Goal: Task Accomplishment & Management: Complete application form

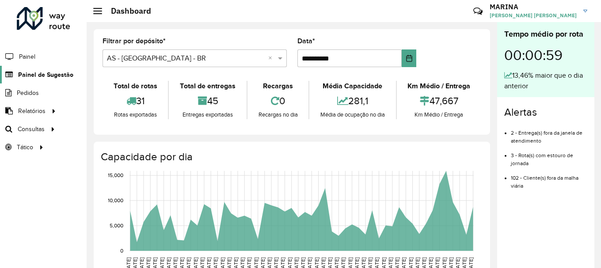
click at [64, 80] on link "Painel de Sugestão" at bounding box center [36, 75] width 73 height 18
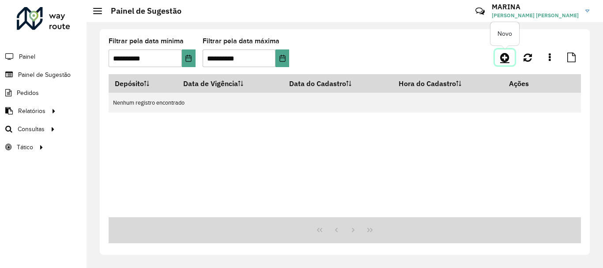
click at [504, 59] on icon at bounding box center [504, 57] width 9 height 11
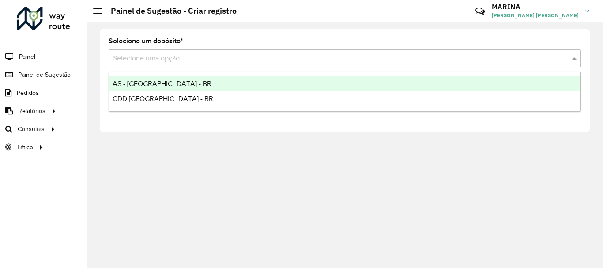
click at [181, 65] on div "Selecione uma opção" at bounding box center [345, 58] width 473 height 18
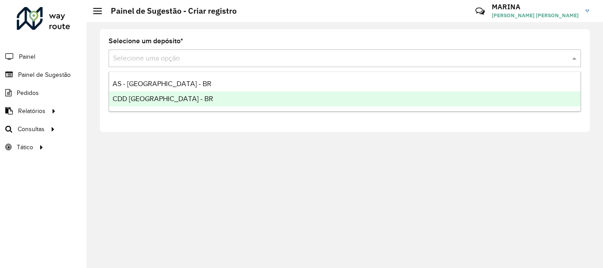
click at [162, 105] on div "CDD [GEOGRAPHIC_DATA] - BR" at bounding box center [345, 98] width 472 height 15
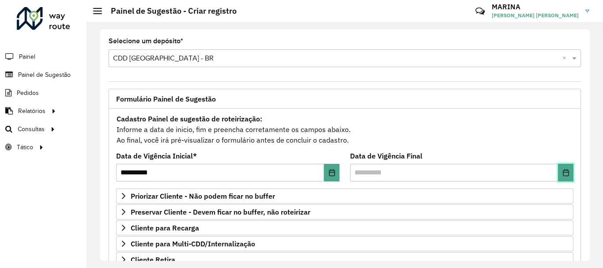
click at [564, 173] on icon "Choose Date" at bounding box center [566, 172] width 7 height 7
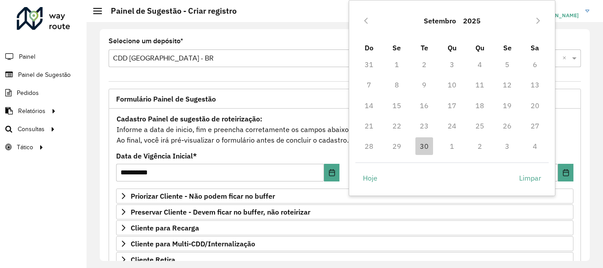
click at [448, 147] on td "1" at bounding box center [453, 146] width 28 height 20
click at [454, 147] on td "1" at bounding box center [453, 146] width 28 height 20
click at [533, 24] on button "Next Month" at bounding box center [538, 21] width 14 height 14
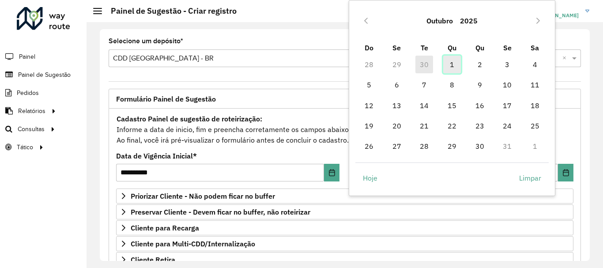
click at [454, 66] on span "1" at bounding box center [452, 65] width 18 height 18
type input "**********"
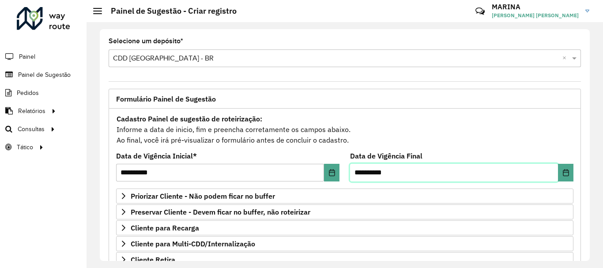
scroll to position [172, 0]
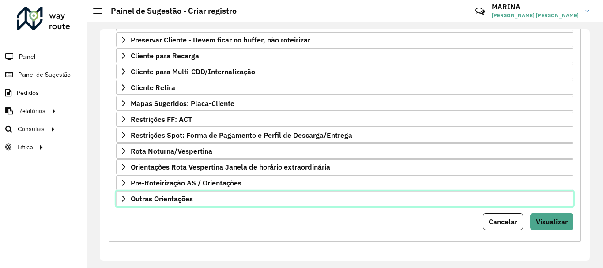
click at [253, 201] on link "Outras Orientações" at bounding box center [345, 198] width 458 height 15
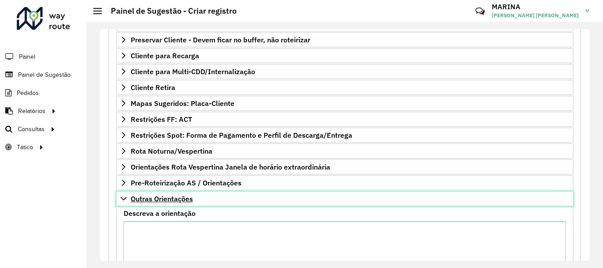
scroll to position [263, 0]
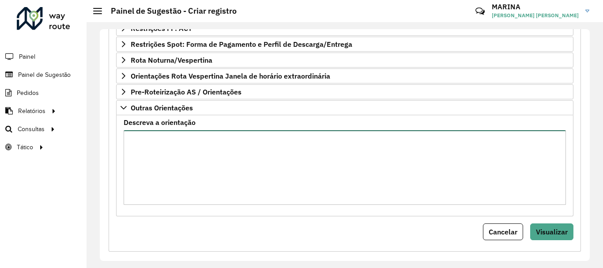
click at [266, 169] on textarea "Descreva a orientação" at bounding box center [345, 167] width 443 height 75
paste textarea "**********"
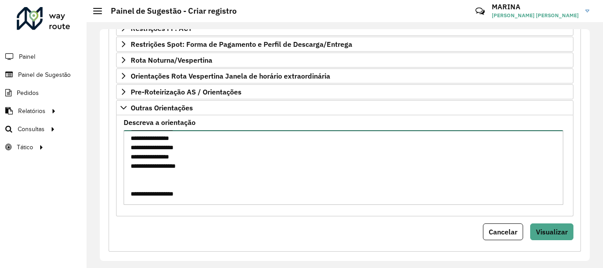
scroll to position [0, 0]
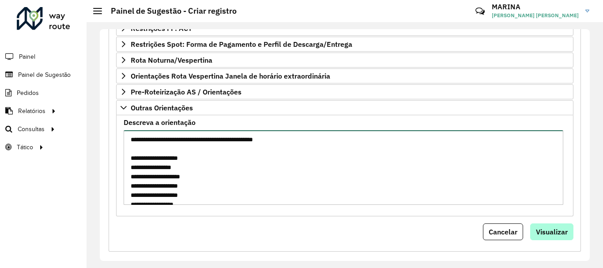
type textarea "**********"
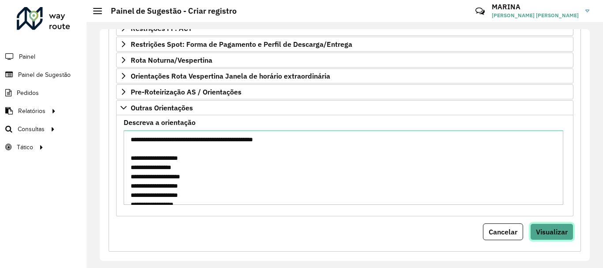
click at [544, 234] on span "Visualizar" at bounding box center [552, 231] width 32 height 9
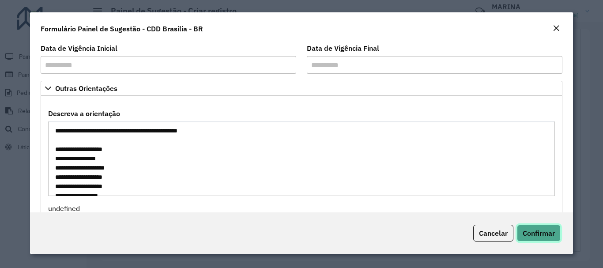
click at [544, 234] on span "Confirmar" at bounding box center [539, 233] width 32 height 9
